Goal: Information Seeking & Learning: Learn about a topic

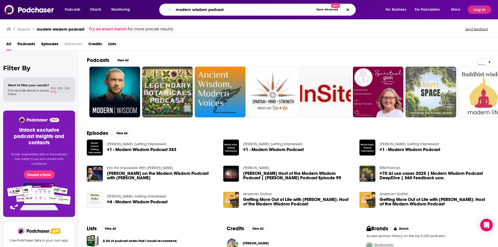
click at [279, 11] on input "modern wisdom podcast" at bounding box center [244, 9] width 140 height 8
click at [278, 11] on input "modern wisdom podcast" at bounding box center [244, 9] width 140 height 8
click at [348, 8] on button "Search podcasts, credits, & more..." at bounding box center [348, 10] width 6 height 6
click at [226, 23] on div "Search modern wisdom podcast Try an exact match for more precise results Send f…" at bounding box center [249, 28] width 498 height 19
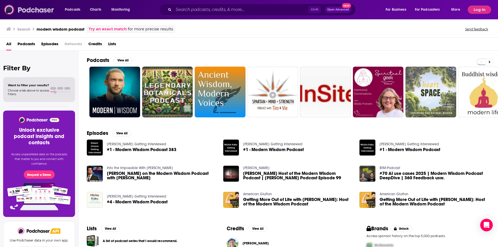
click at [10, 7] on img at bounding box center [29, 10] width 50 height 10
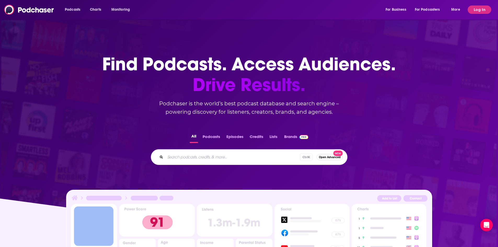
click at [229, 154] on input "Search podcasts, credits, & more..." at bounding box center [232, 157] width 135 height 8
type input "life kit"
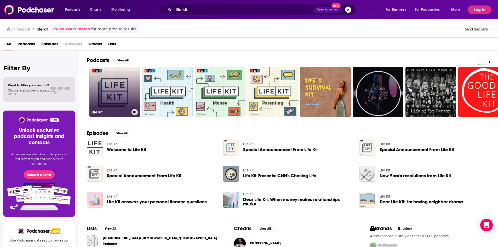
click at [114, 77] on link "Life Kit" at bounding box center [114, 92] width 51 height 51
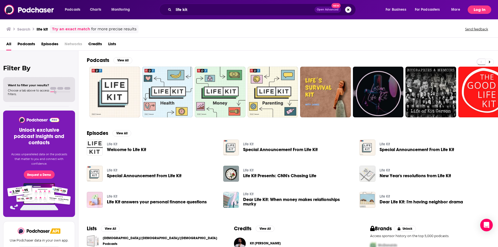
click at [470, 12] on button "Log In" at bounding box center [480, 9] width 24 height 8
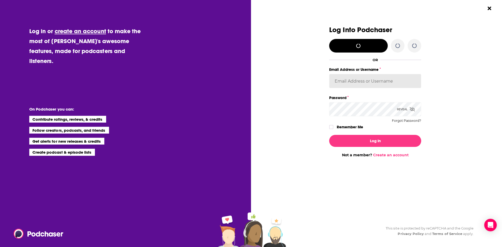
type input "[EMAIL_ADDRESS][DOMAIN_NAME]"
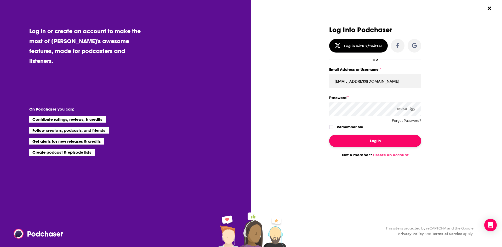
click at [381, 146] on button "Log In" at bounding box center [375, 141] width 92 height 12
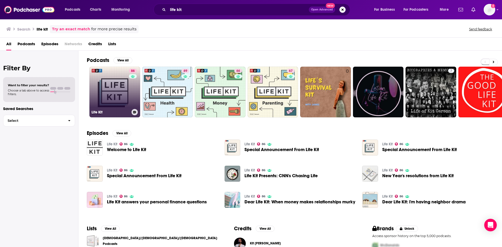
click at [100, 84] on link "86 Life Kit" at bounding box center [114, 92] width 51 height 51
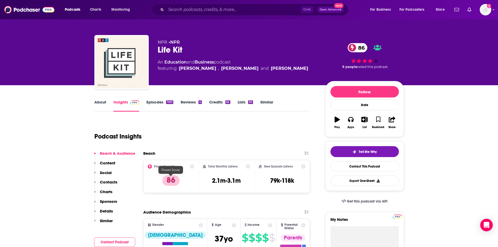
click at [174, 185] on p "86" at bounding box center [170, 181] width 17 height 10
drag, startPoint x: 193, startPoint y: 205, endPoint x: 203, endPoint y: 187, distance: 20.3
click at [103, 103] on link "About" at bounding box center [100, 106] width 12 height 12
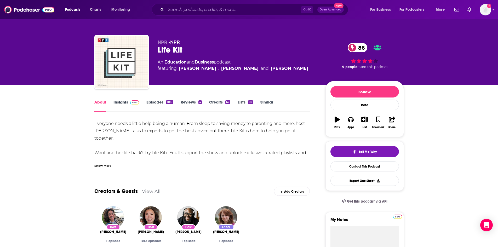
drag, startPoint x: 92, startPoint y: 131, endPoint x: 246, endPoint y: 135, distance: 153.9
drag, startPoint x: 115, startPoint y: 137, endPoint x: 111, endPoint y: 140, distance: 5.0
click at [115, 137] on div "Everyone needs a little help being a human. From sleep to saving money to paren…" at bounding box center [202, 142] width 216 height 44
click at [115, 138] on div "Everyone needs a little help being a human. From sleep to saving money to paren…" at bounding box center [202, 142] width 216 height 44
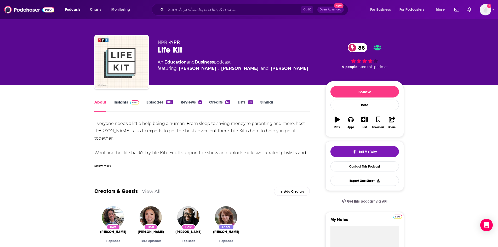
click at [96, 129] on div "Everyone needs a little help being a human. From sleep to saving money to paren…" at bounding box center [202, 142] width 216 height 44
drag, startPoint x: 94, startPoint y: 132, endPoint x: 96, endPoint y: 130, distance: 3.1
drag, startPoint x: 95, startPoint y: 123, endPoint x: 117, endPoint y: 139, distance: 27.3
click at [117, 139] on div "Everyone needs a little help being a human. From sleep to saving money to paren…" at bounding box center [202, 142] width 216 height 44
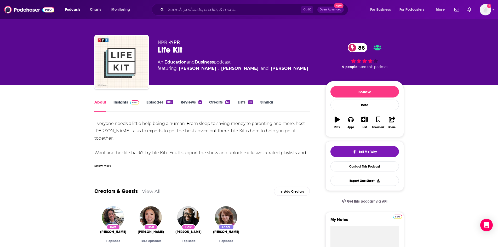
copy div "Everyone needs a little help being a human. From sleep to saving money to paren…"
click at [159, 103] on link "Episodes 1051" at bounding box center [159, 106] width 27 height 12
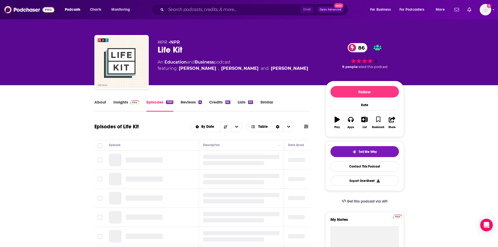
click at [123, 103] on link "Insights" at bounding box center [127, 106] width 26 height 12
